Goal: Task Accomplishment & Management: Manage account settings

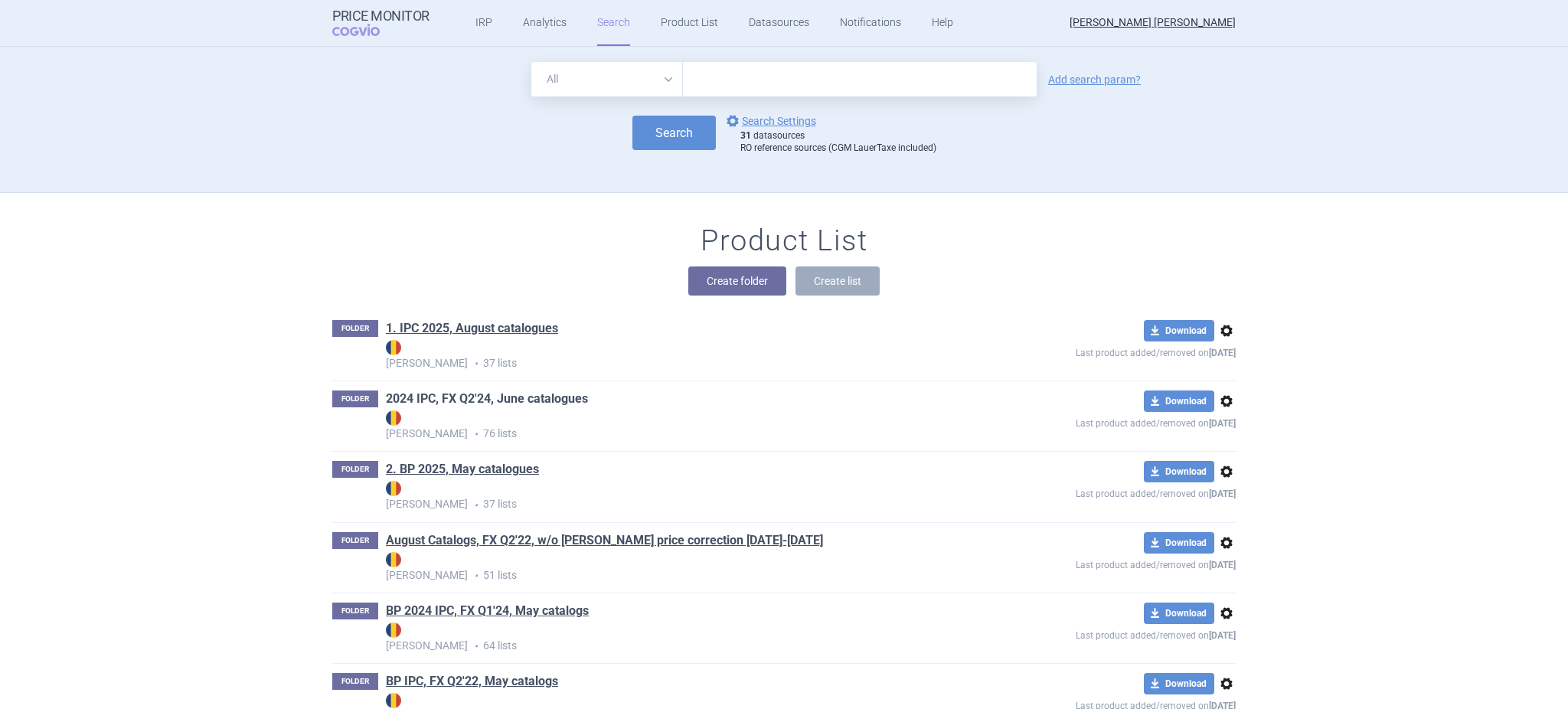
click at [490, 393] on link "2024 IPC, FX Q2'24, June catalogues" at bounding box center [486, 399] width 202 height 17
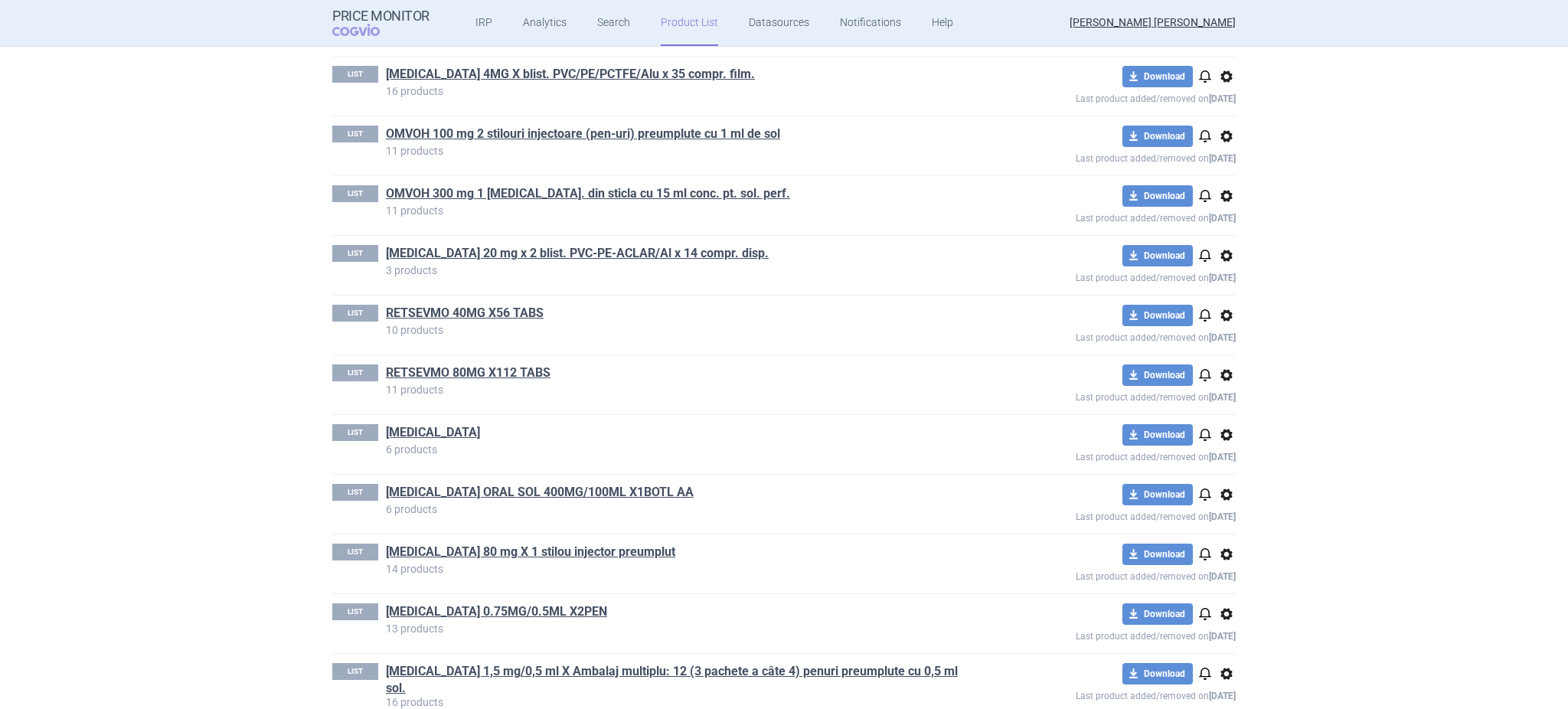
scroll to position [3600, 0]
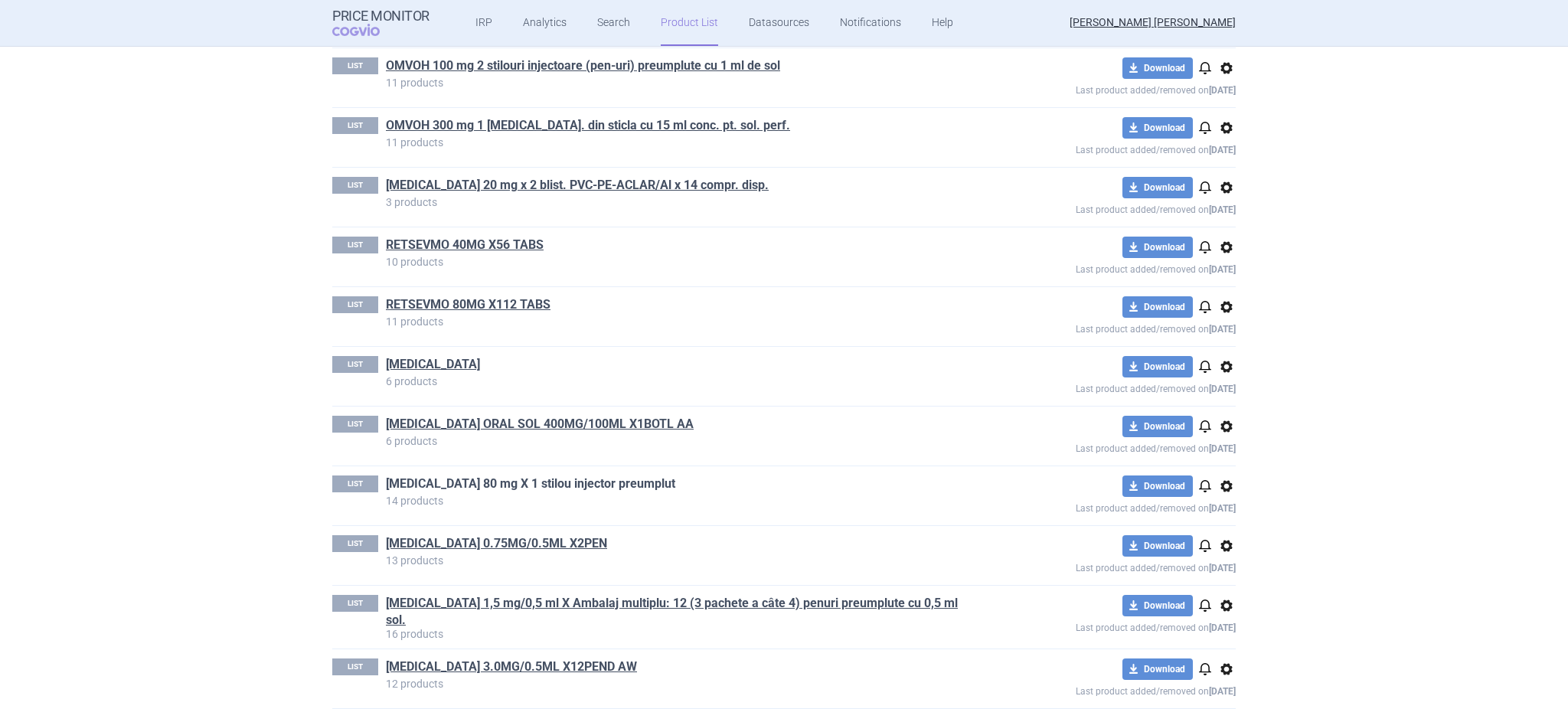
click at [579, 490] on link "[MEDICAL_DATA] 80 mg X 1 stilou injector preumplut" at bounding box center [530, 484] width 290 height 17
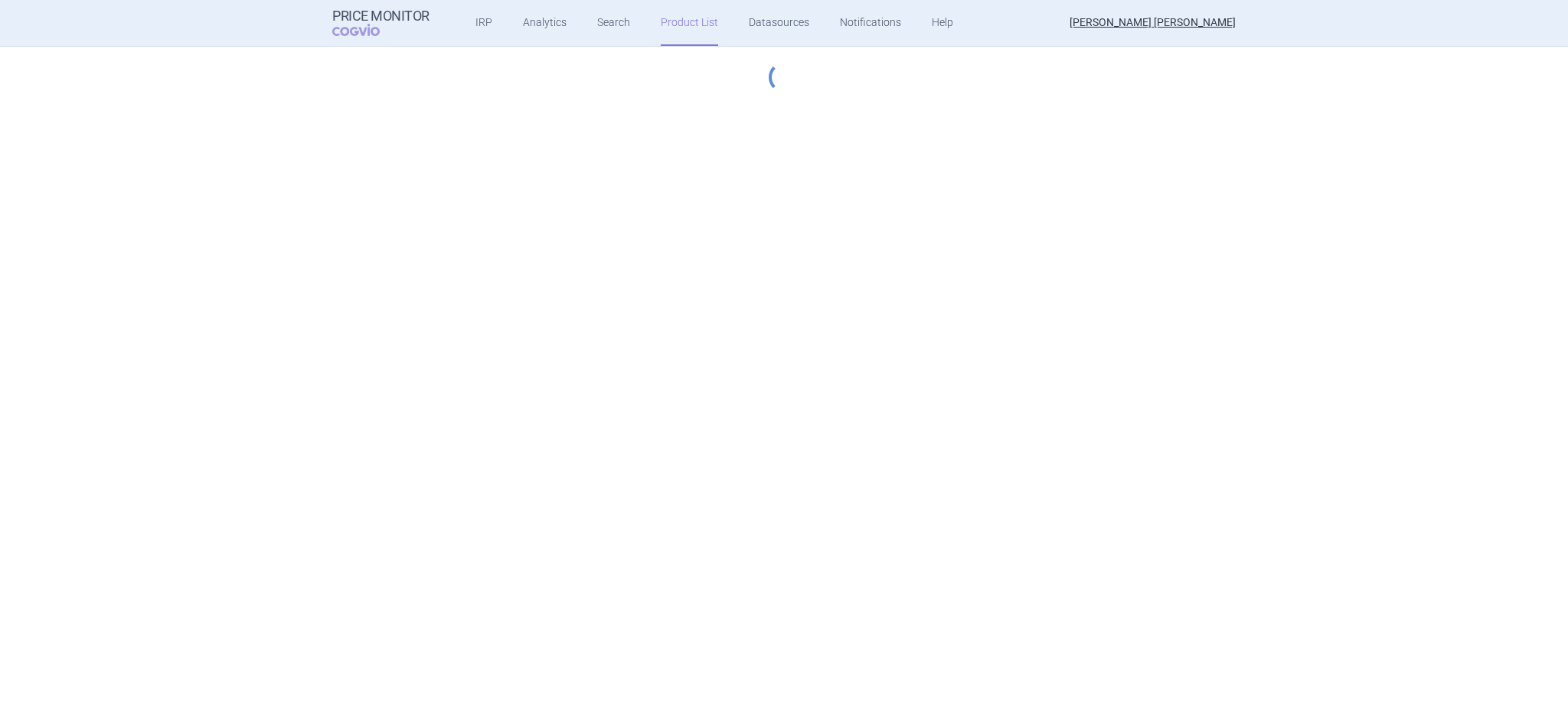
select select "[DATE]"
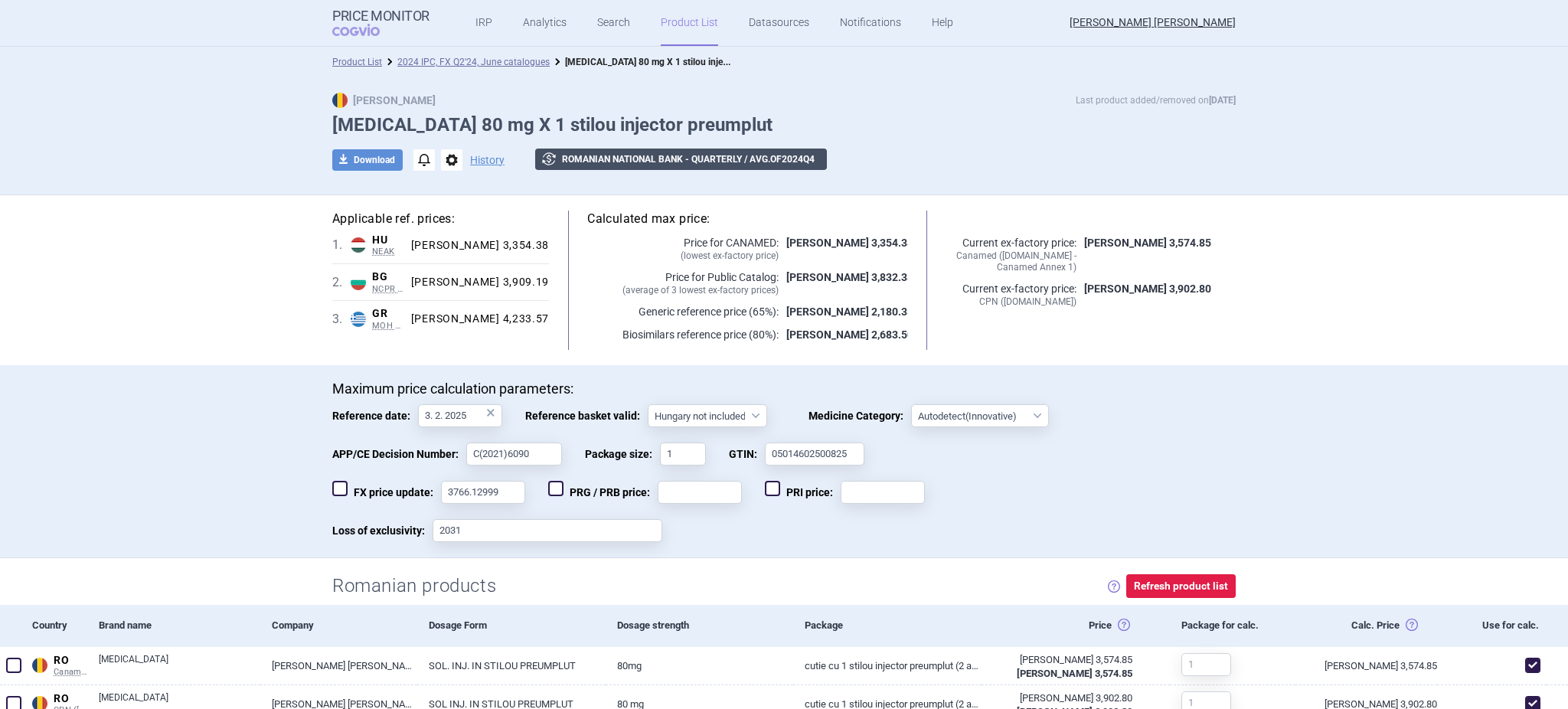
click at [757, 155] on button "exchange Romanian National Bank - Quarterly / avg. of 2024 Q 4" at bounding box center [681, 159] width 292 height 21
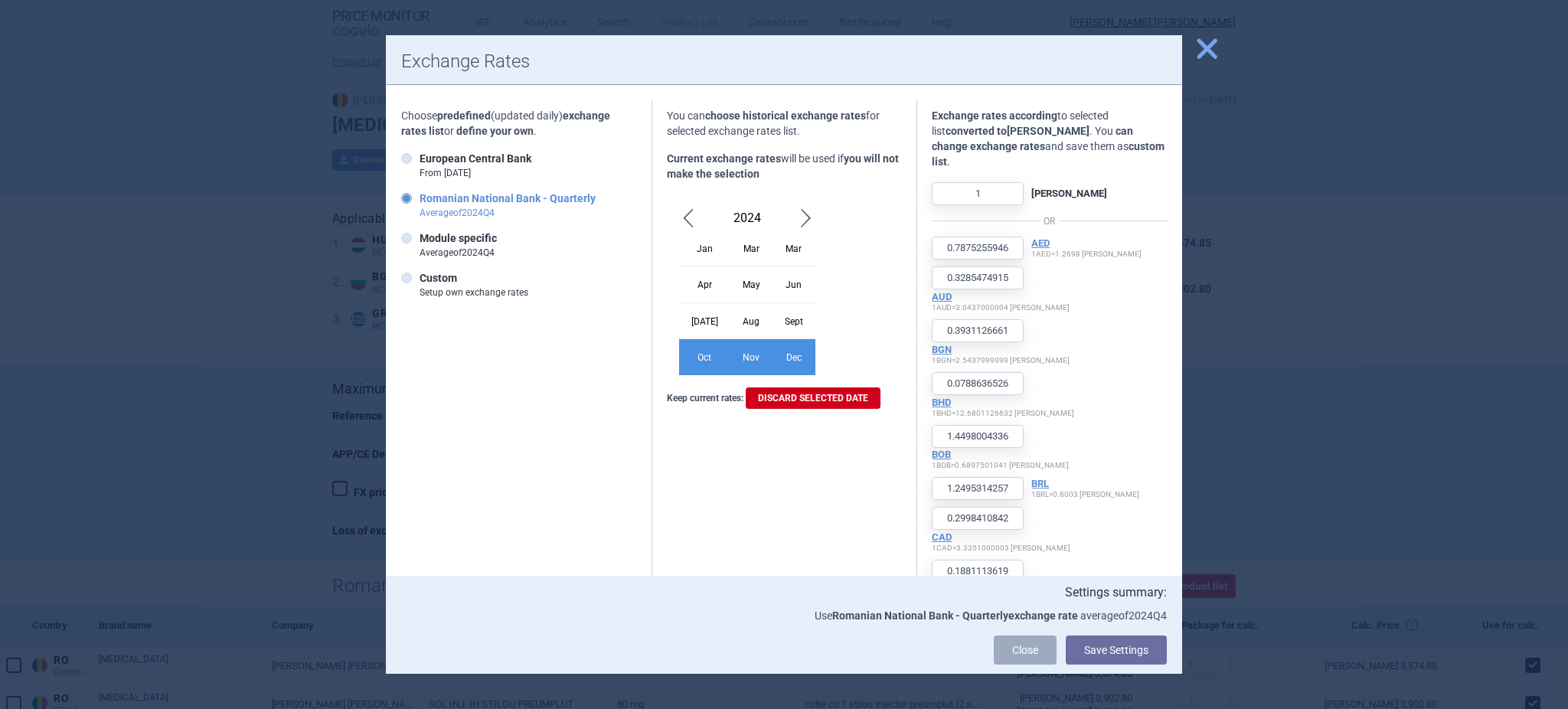
click at [797, 207] on span "Next Month" at bounding box center [806, 219] width 18 height 25
click at [731, 285] on div "May" at bounding box center [752, 285] width 42 height 36
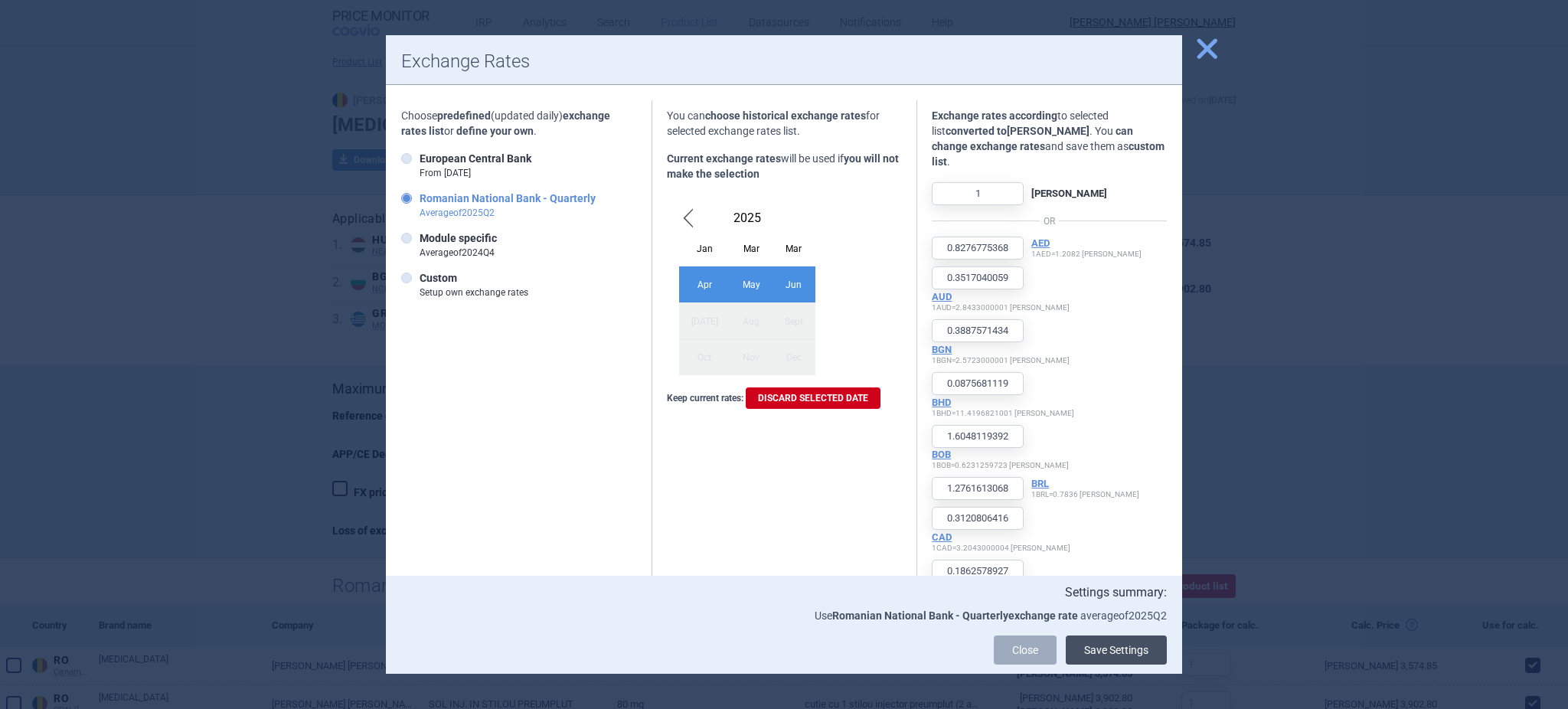
click at [1105, 650] on button "Save Settings" at bounding box center [1116, 650] width 101 height 29
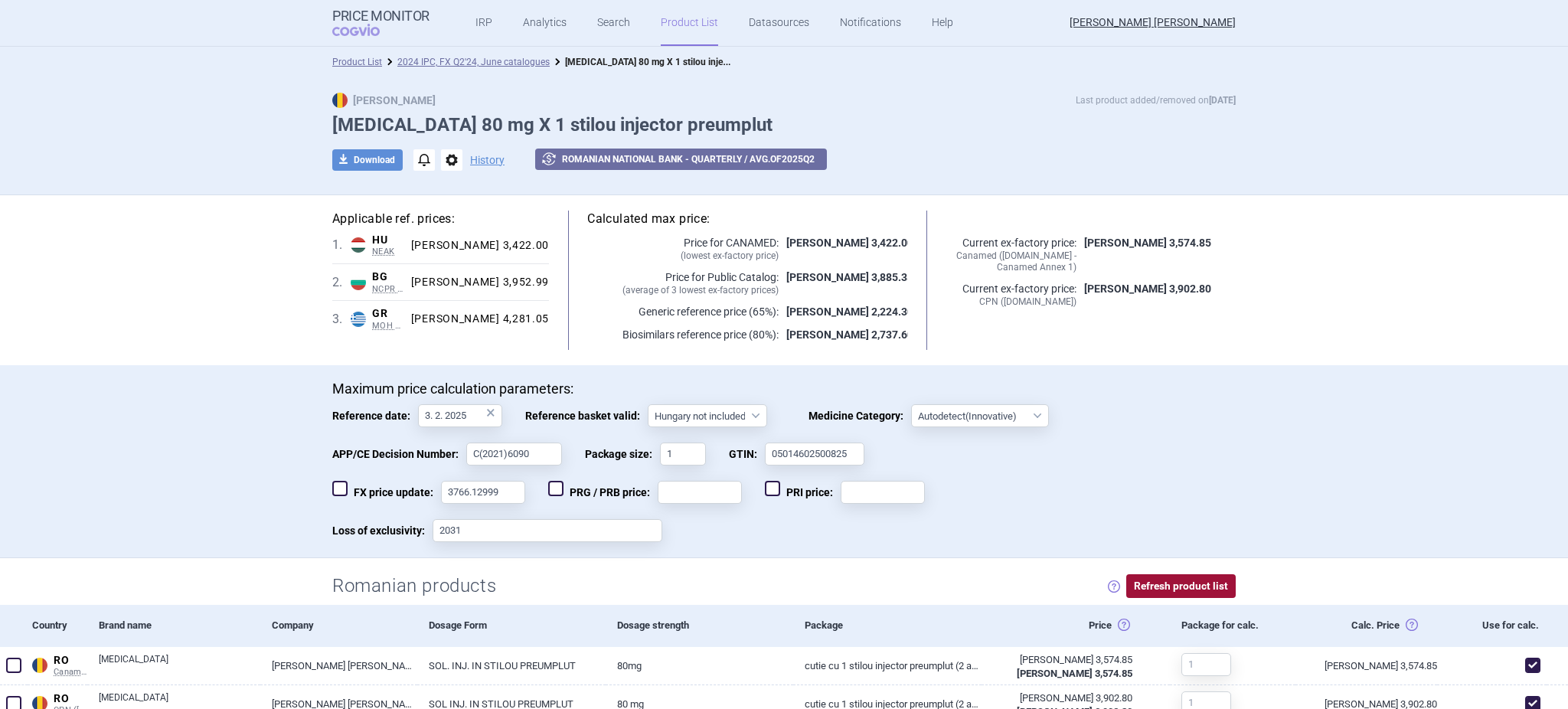
click at [1150, 588] on button "Refresh product list" at bounding box center [1182, 586] width 109 height 24
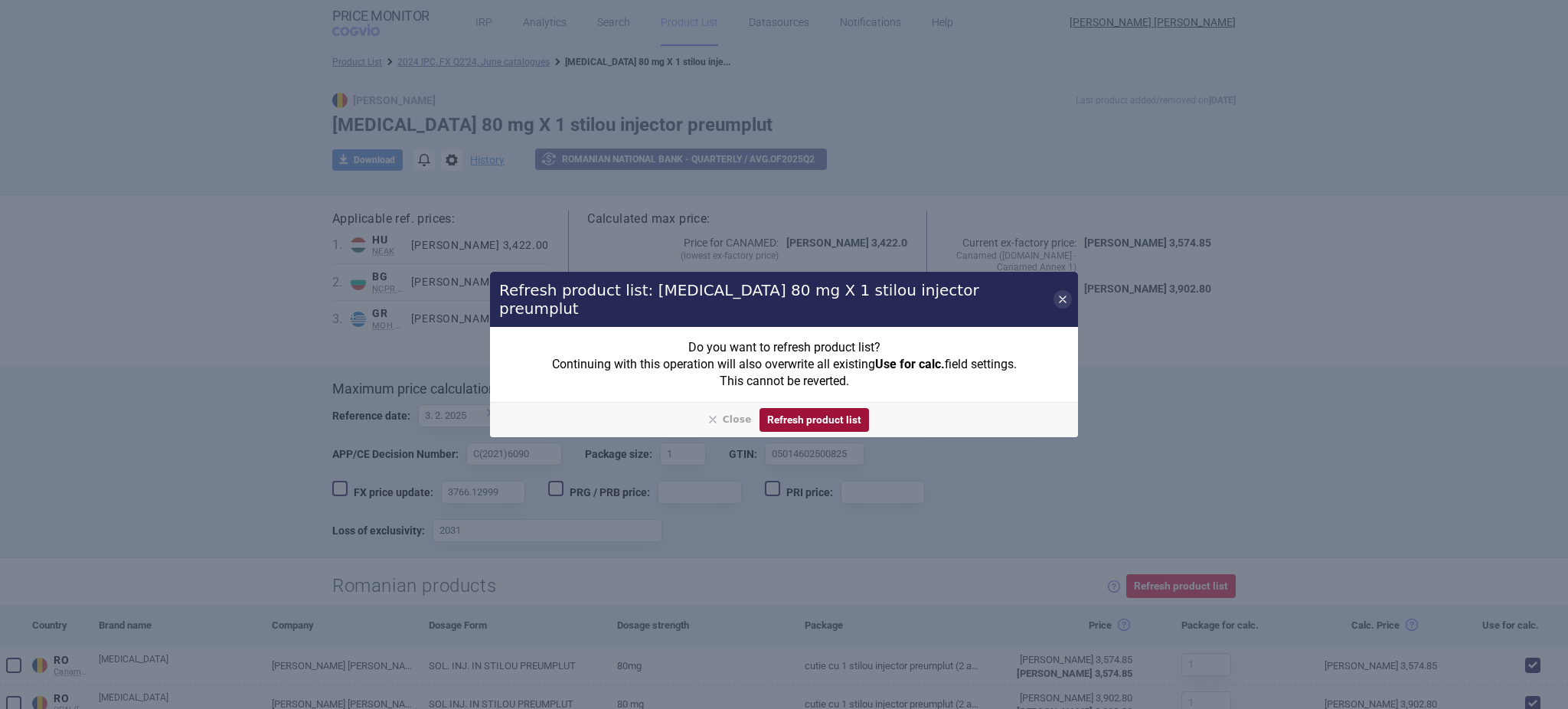
click at [842, 409] on button "Refresh product list" at bounding box center [814, 420] width 109 height 24
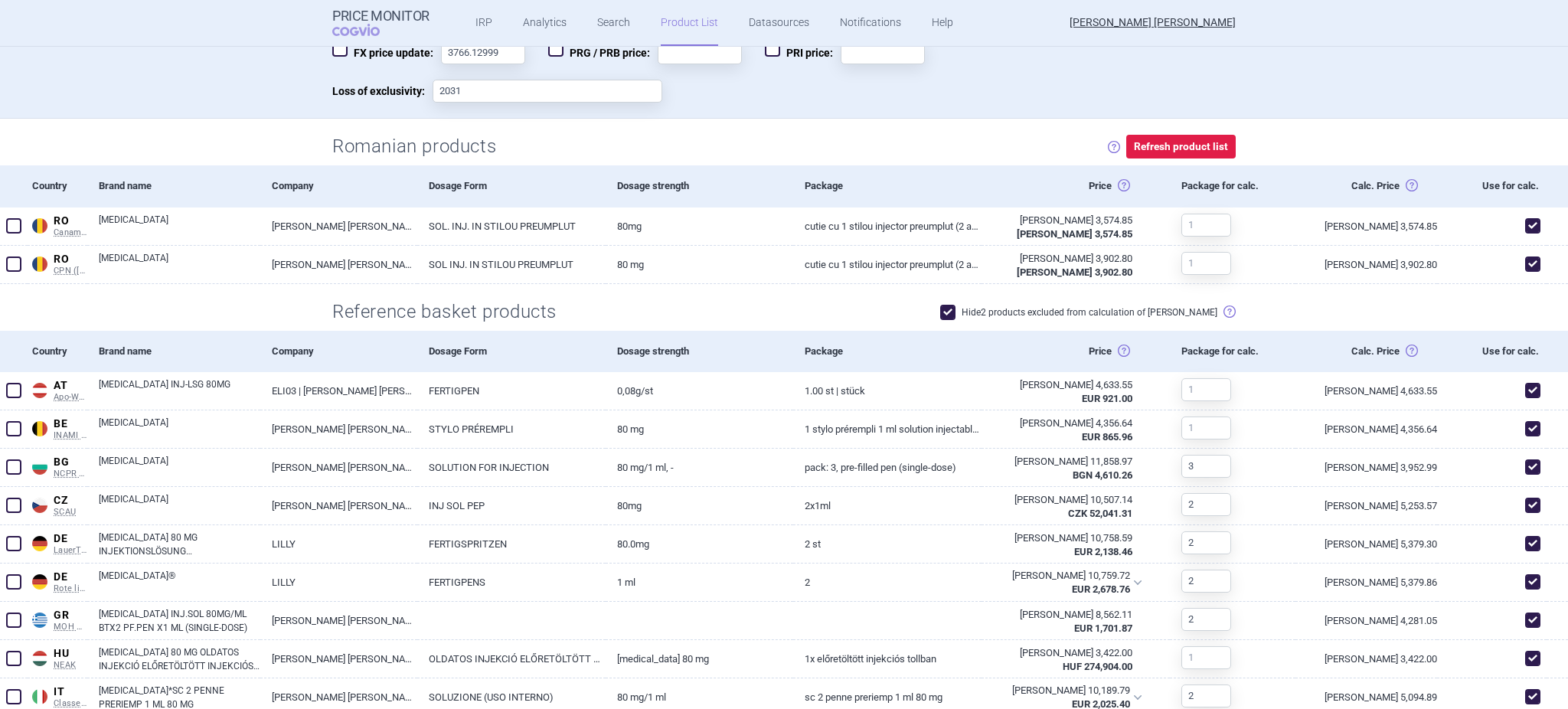
scroll to position [446, 0]
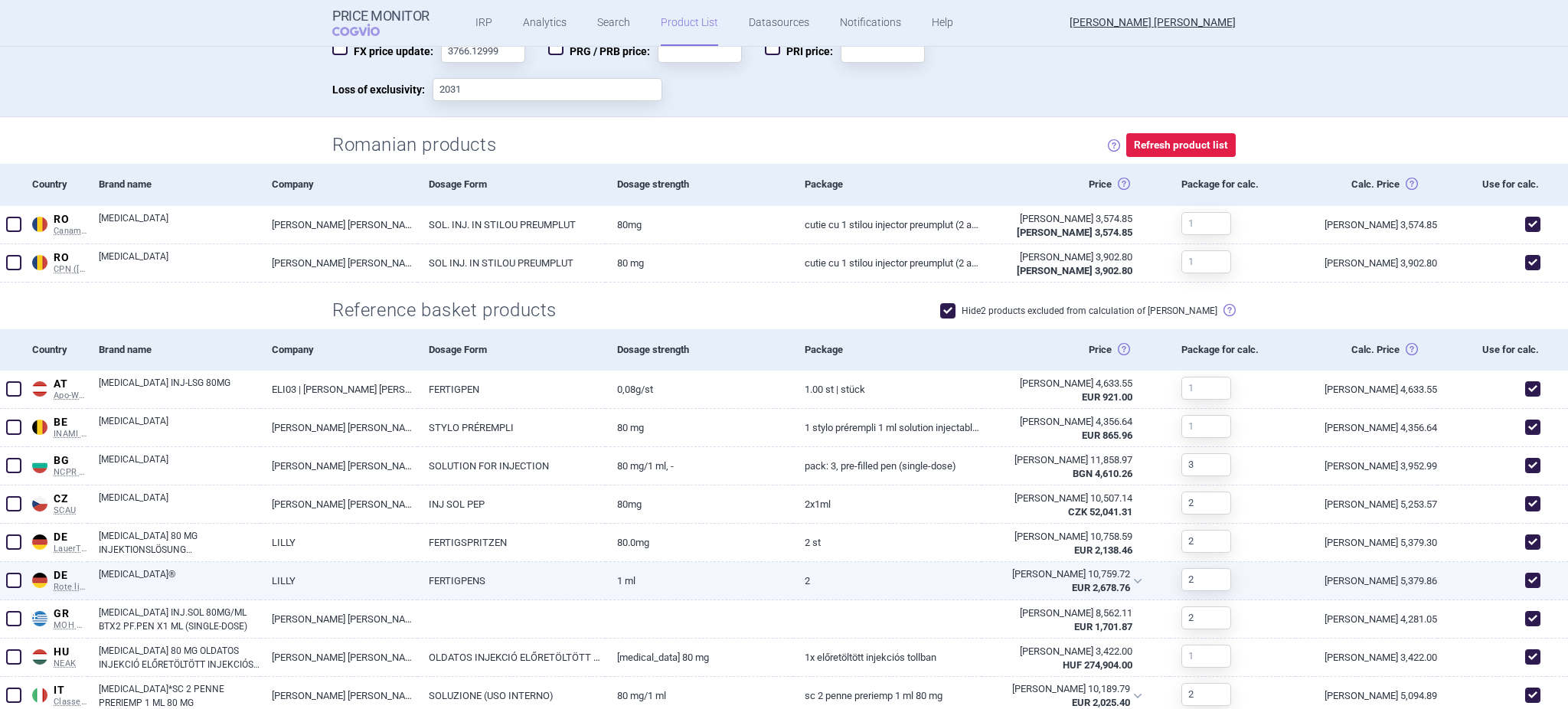
click at [1526, 584] on span at bounding box center [1533, 580] width 15 height 15
checkbox input "false"
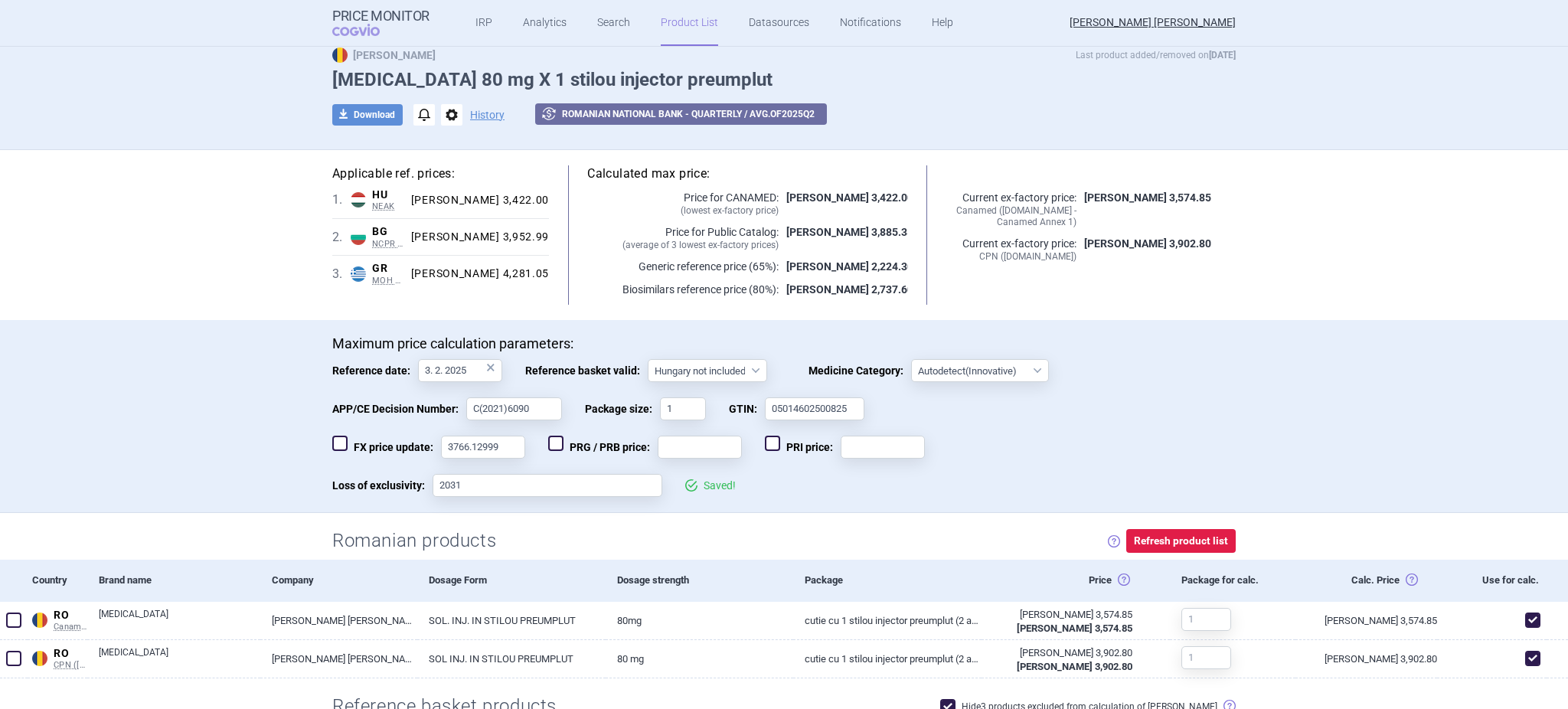
scroll to position [0, 0]
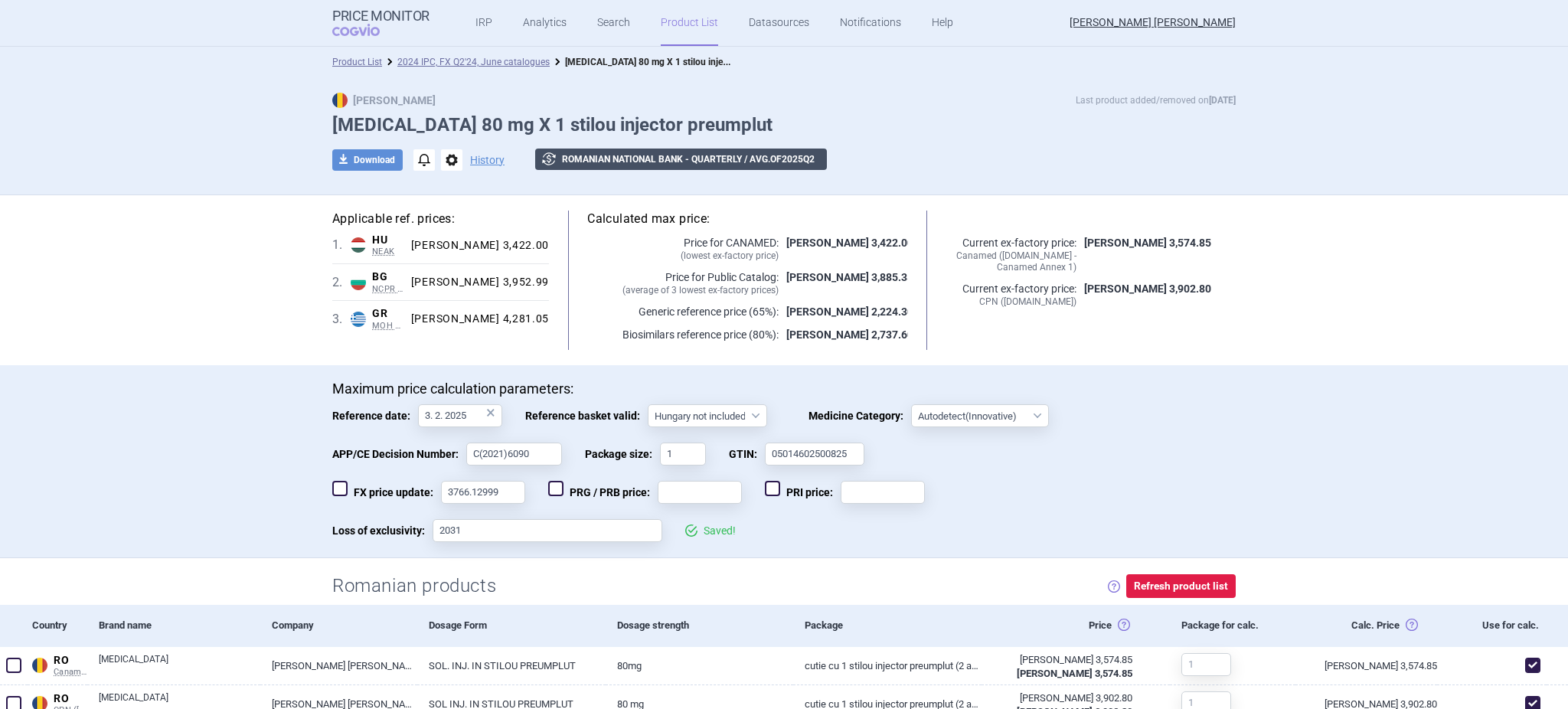
click at [766, 164] on button "exchange Romanian National Bank - Quarterly / avg. of 2025 Q 2" at bounding box center [681, 159] width 292 height 21
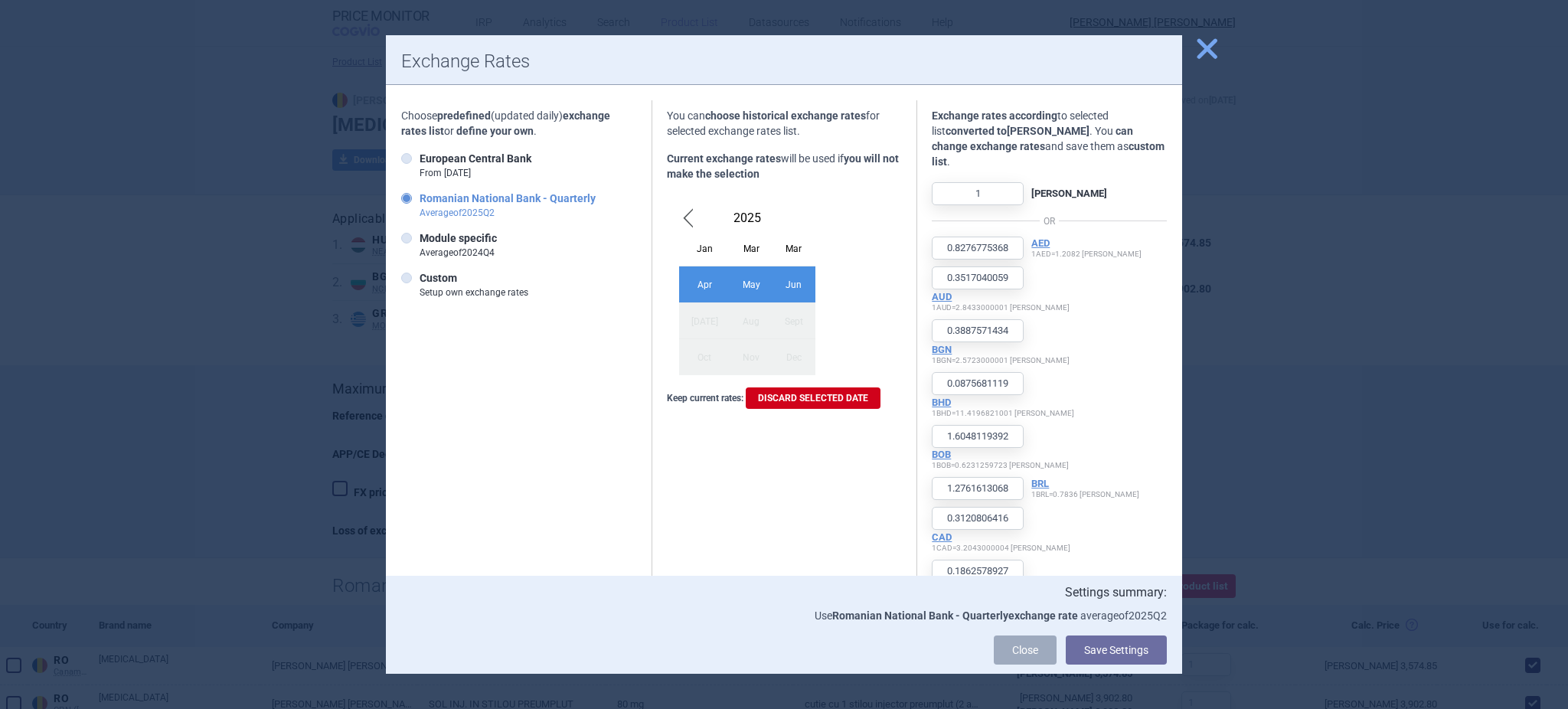
click at [686, 212] on span "Previous Month" at bounding box center [688, 219] width 18 height 25
click at [695, 354] on div "Oct" at bounding box center [705, 358] width 52 height 36
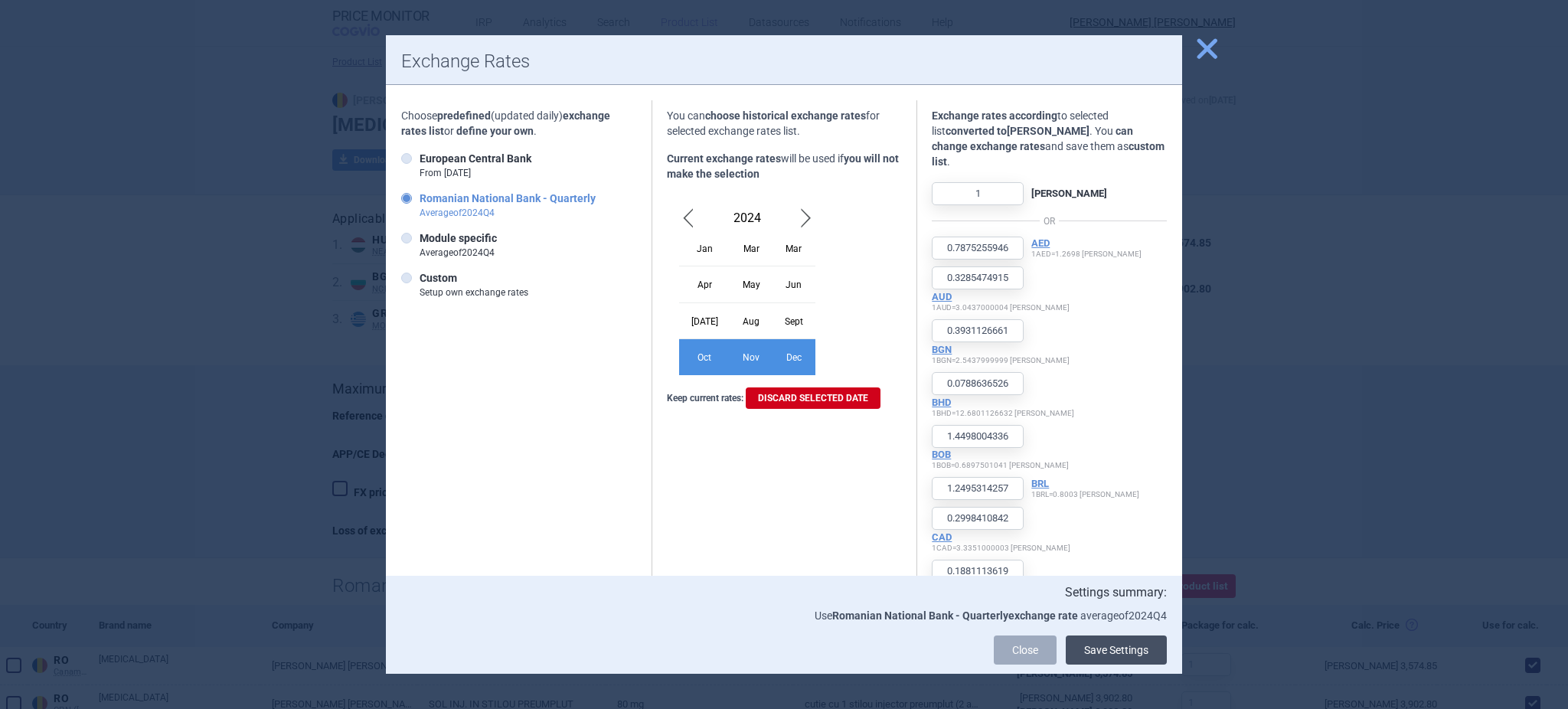
click at [1131, 661] on button "Save Settings" at bounding box center [1116, 650] width 101 height 29
